Goal: Information Seeking & Learning: Learn about a topic

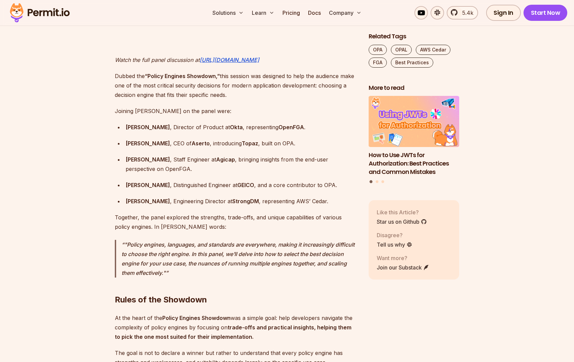
scroll to position [573, 0]
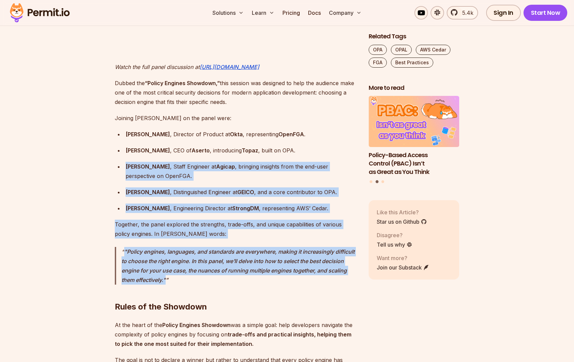
drag, startPoint x: 125, startPoint y: 157, endPoint x: 168, endPoint y: 267, distance: 118.3
drag, startPoint x: 168, startPoint y: 267, endPoint x: 166, endPoint y: 271, distance: 4.1
click at [166, 271] on p ""Policy engines, languages, and standards are everywhere, making it increasingl…" at bounding box center [240, 266] width 236 height 38
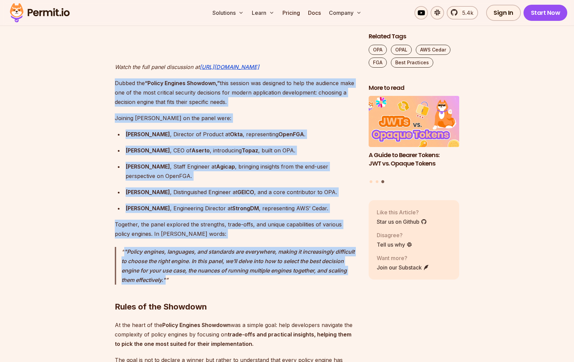
drag, startPoint x: 166, startPoint y: 271, endPoint x: 106, endPoint y: 74, distance: 205.7
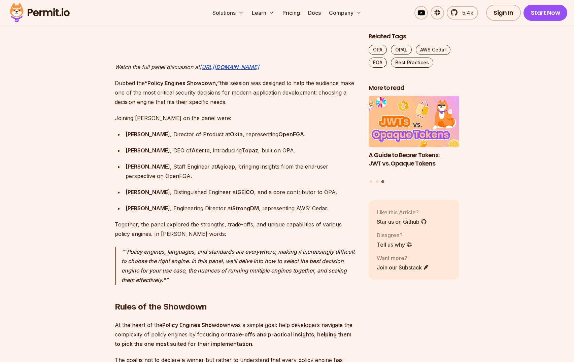
click at [190, 289] on h2 "Rules of the Showdown" at bounding box center [236, 294] width 243 height 38
click at [190, 322] on strong "Policy Engines Showdown" at bounding box center [196, 325] width 68 height 7
click at [188, 322] on strong "Policy Engines Showdown" at bounding box center [196, 325] width 68 height 7
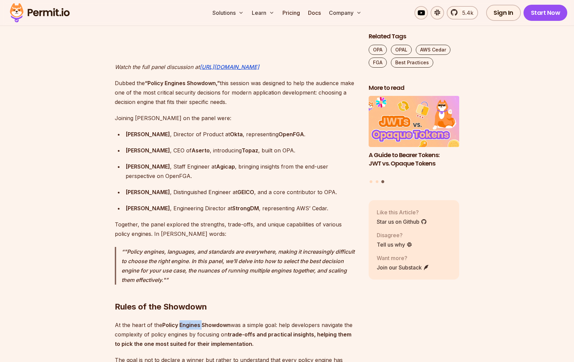
click at [188, 322] on strong "Policy Engines Showdown" at bounding box center [196, 325] width 68 height 7
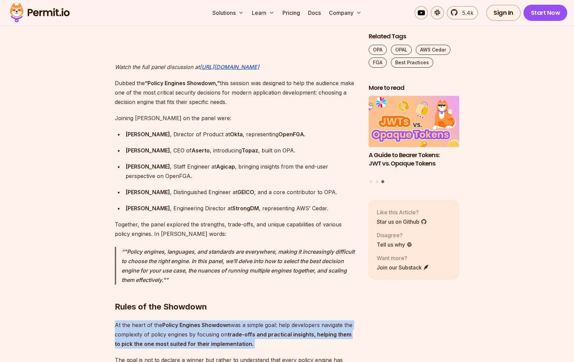
click at [188, 322] on strong "Policy Engines Showdown" at bounding box center [196, 325] width 68 height 7
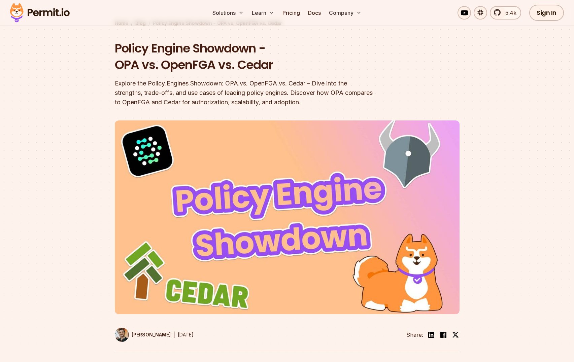
scroll to position [0, 0]
